Goal: Find specific page/section: Find specific page/section

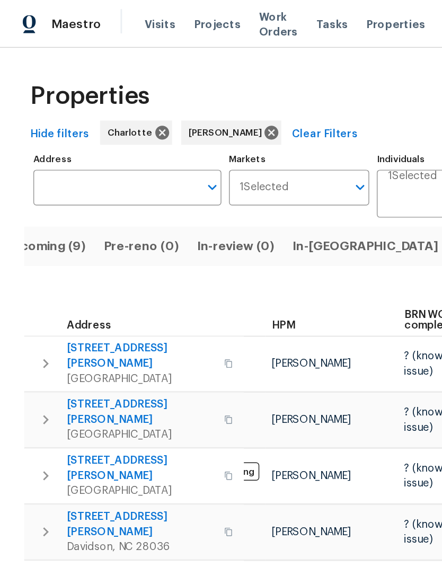
scroll to position [0, 22]
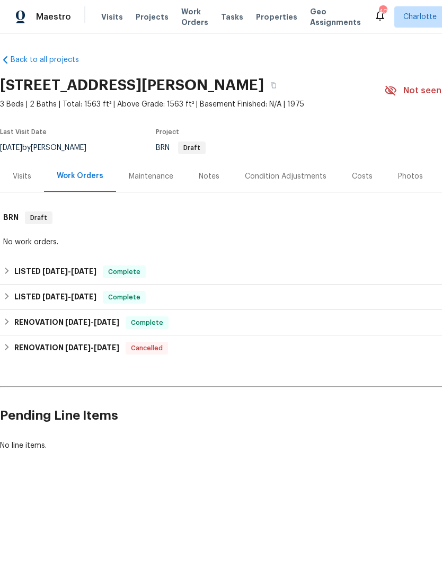
click at [23, 177] on div "Visits" at bounding box center [22, 176] width 19 height 11
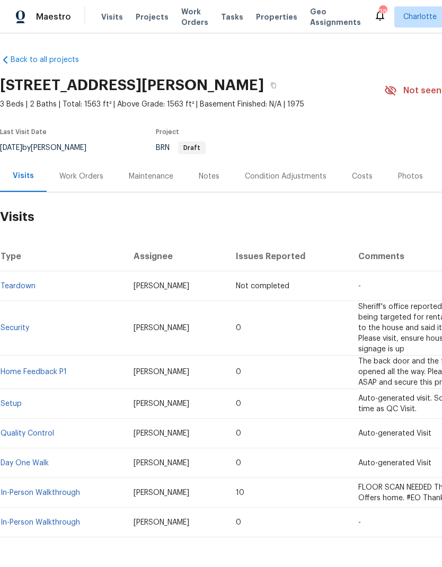
click at [69, 171] on div "Work Orders" at bounding box center [81, 176] width 44 height 11
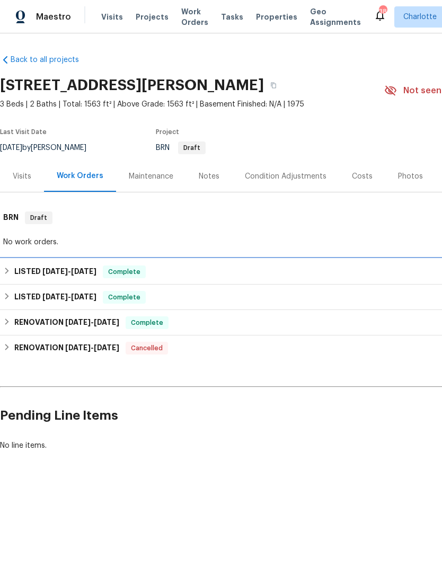
click at [8, 273] on icon at bounding box center [6, 270] width 7 height 7
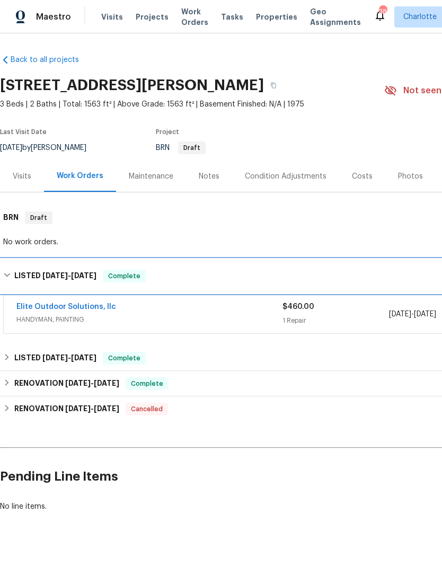
click at [8, 274] on icon at bounding box center [6, 275] width 7 height 7
